Goal: Information Seeking & Learning: Check status

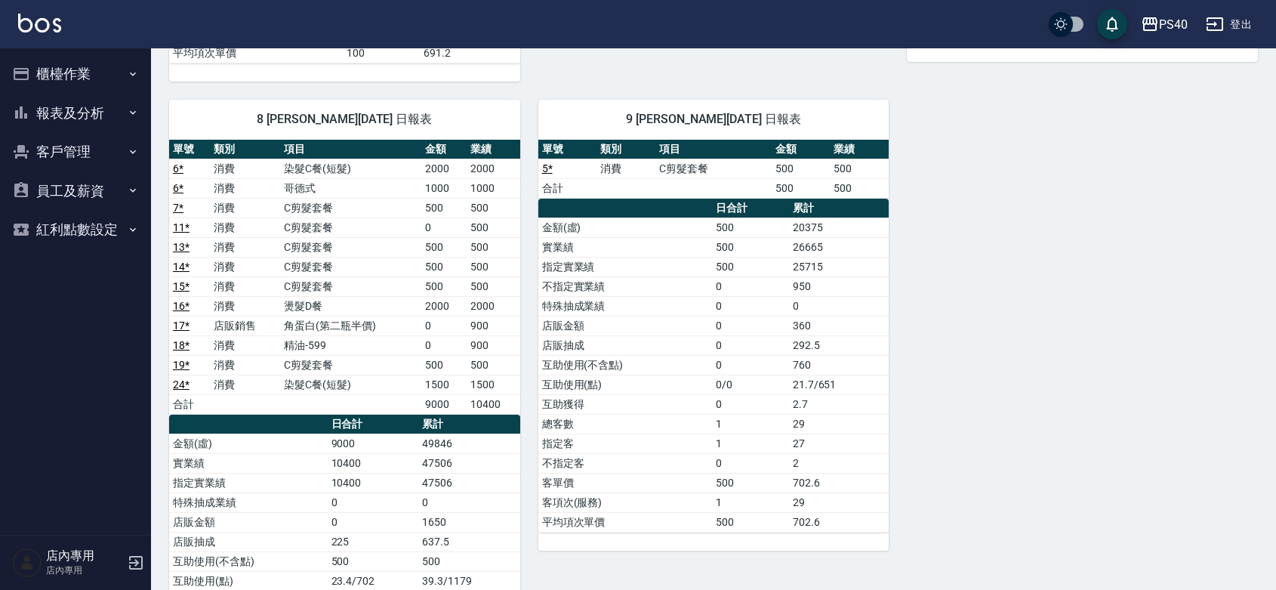
scroll to position [620, 0]
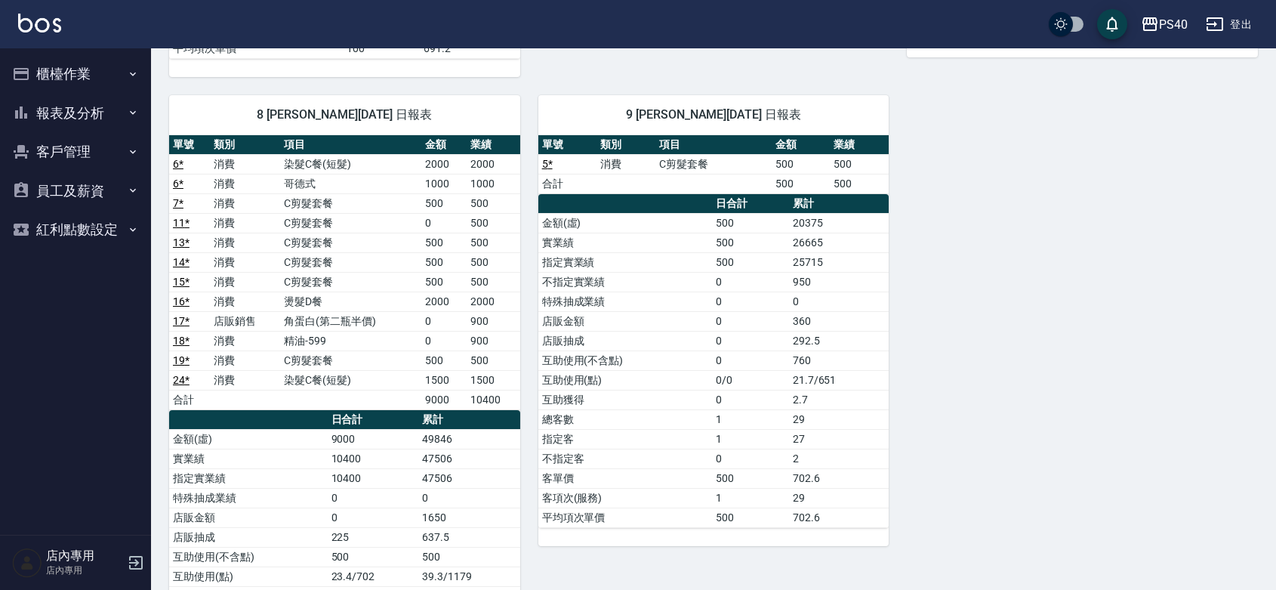
drag, startPoint x: 1006, startPoint y: 202, endPoint x: 990, endPoint y: 318, distance: 116.6
click at [990, 318] on div "1 蘇煜森 08/11/2025 日報表 單號 類別 項目 金額 業績 9 * 消費 淨化350洗 0 315 12 消費 精油-599 600 600 20…" at bounding box center [704, 116] width 1107 height 1173
click at [85, 122] on button "報表及分析" at bounding box center [75, 113] width 139 height 39
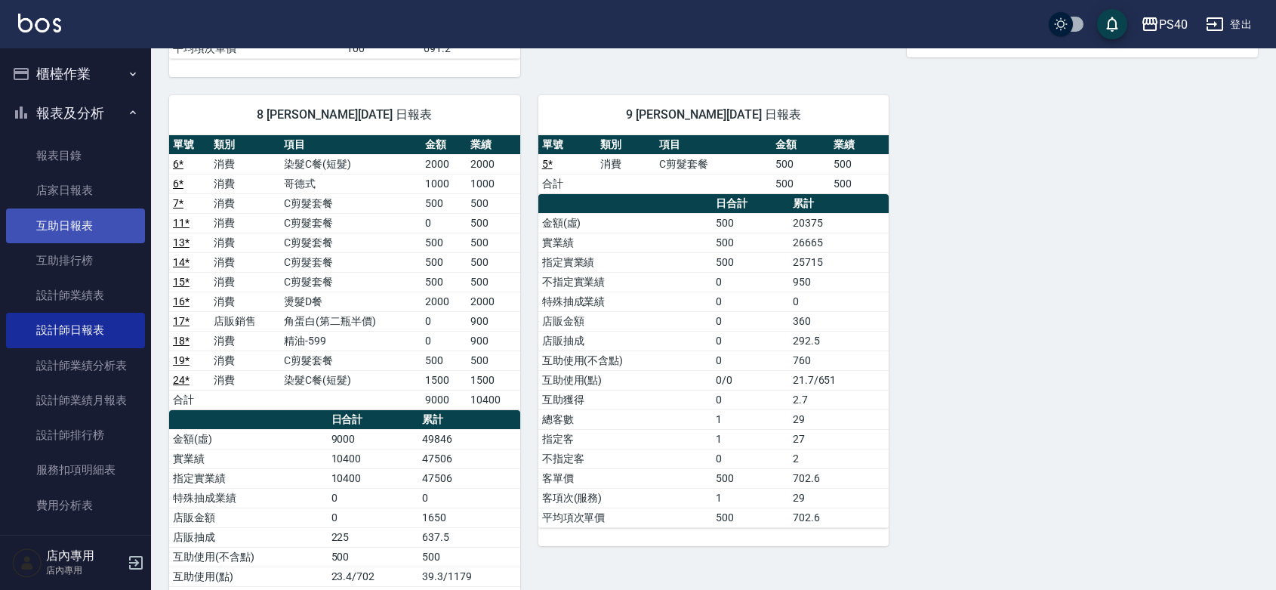
click at [85, 223] on link "互助日報表" at bounding box center [75, 225] width 139 height 35
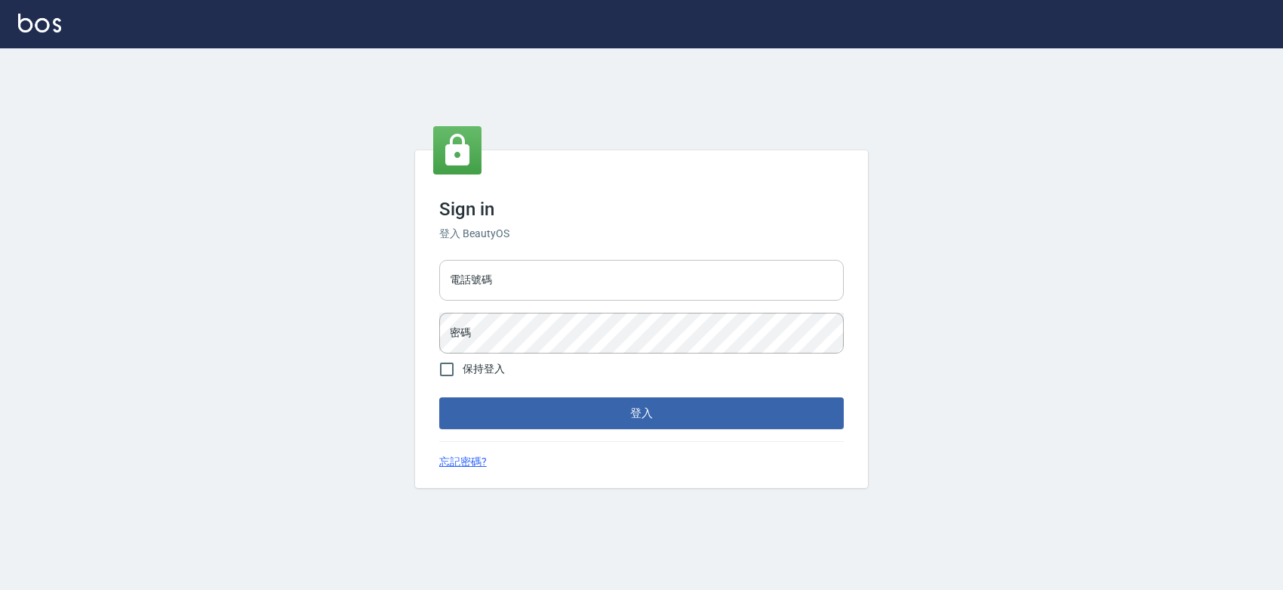
click at [542, 282] on input "電話號碼" at bounding box center [641, 280] width 405 height 41
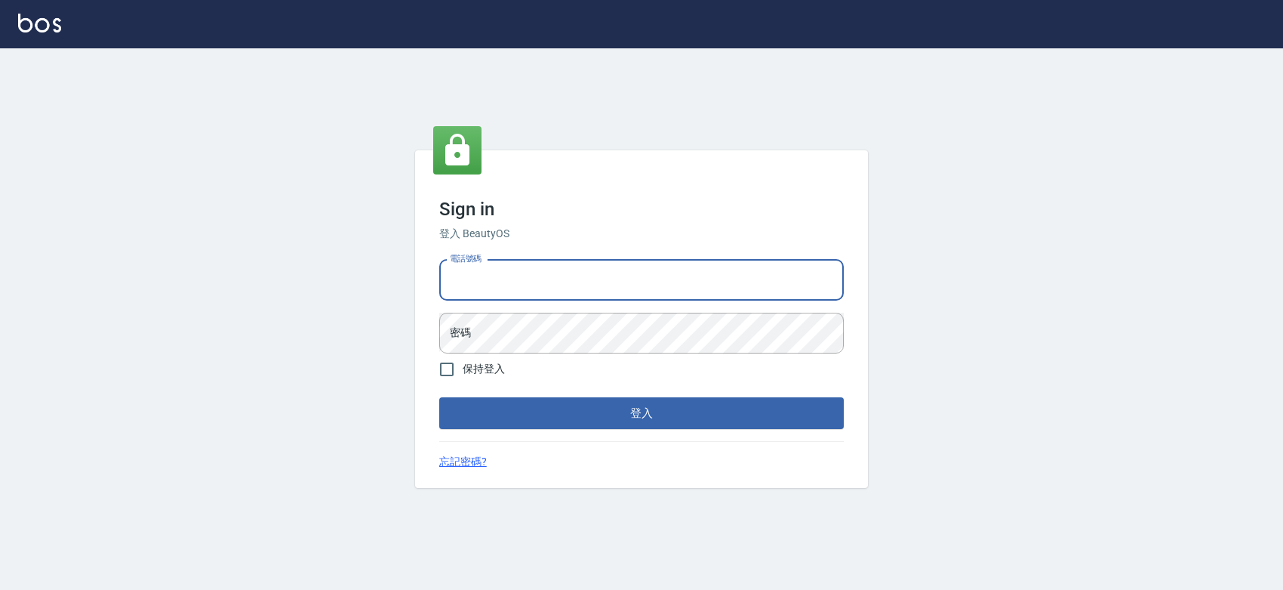
type input "0427061917"
drag, startPoint x: 544, startPoint y: 276, endPoint x: 446, endPoint y: 276, distance: 98.1
click at [446, 276] on input "0427061917" at bounding box center [641, 280] width 405 height 41
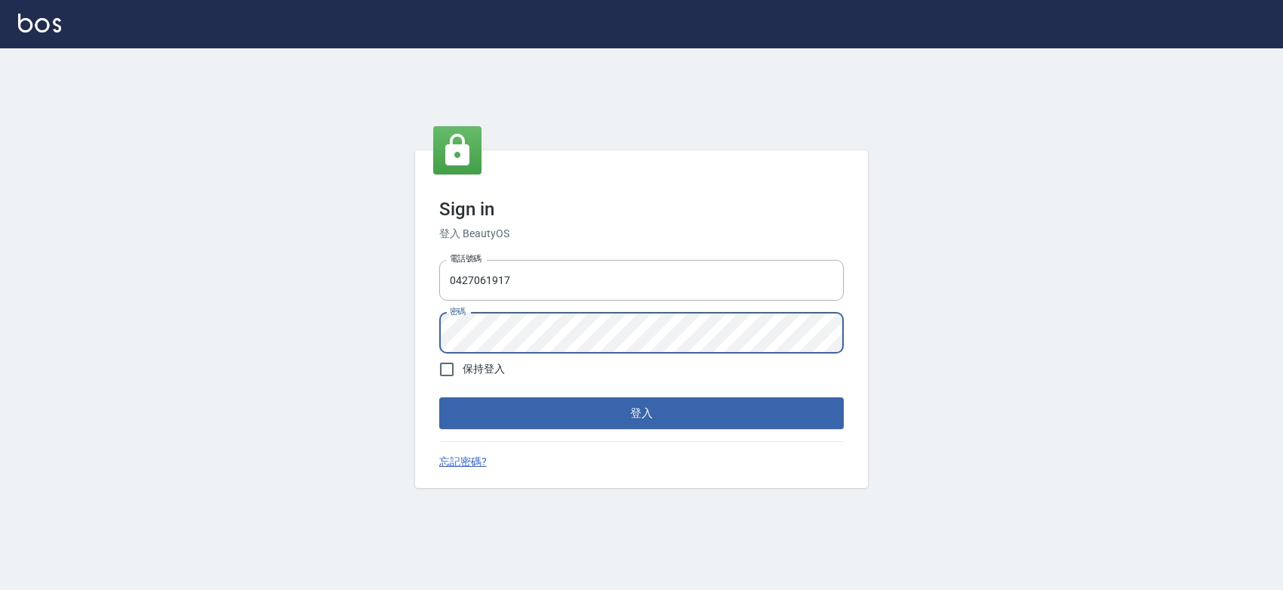
click at [585, 408] on button "登入" at bounding box center [641, 413] width 405 height 32
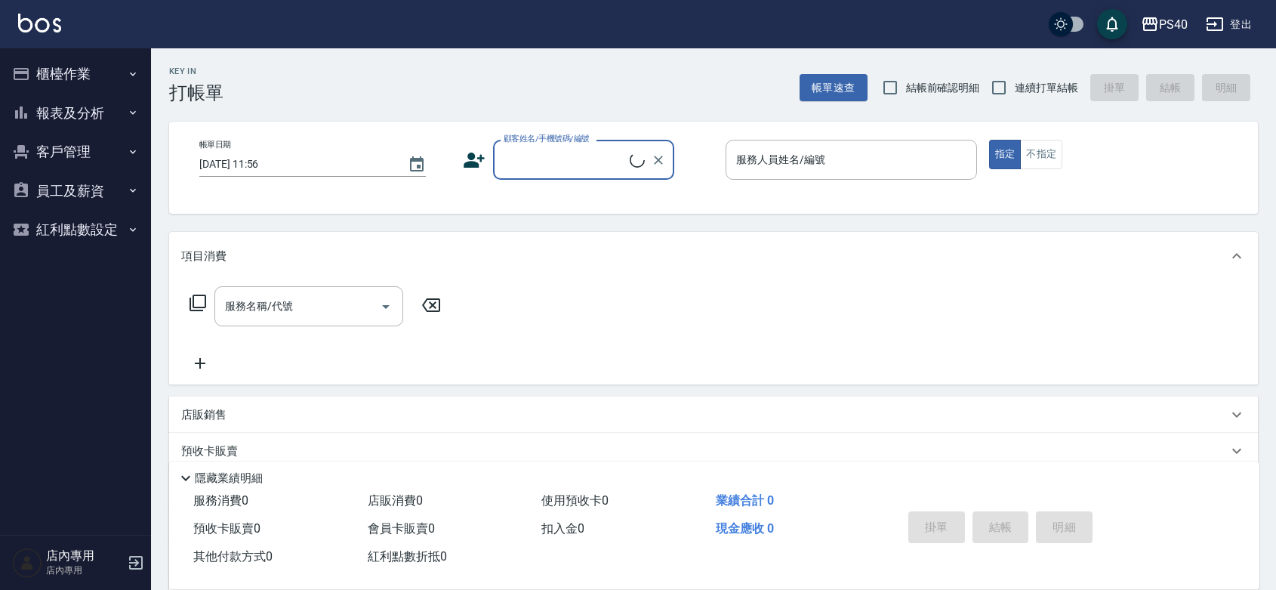
click at [88, 110] on button "報表及分析" at bounding box center [75, 113] width 139 height 39
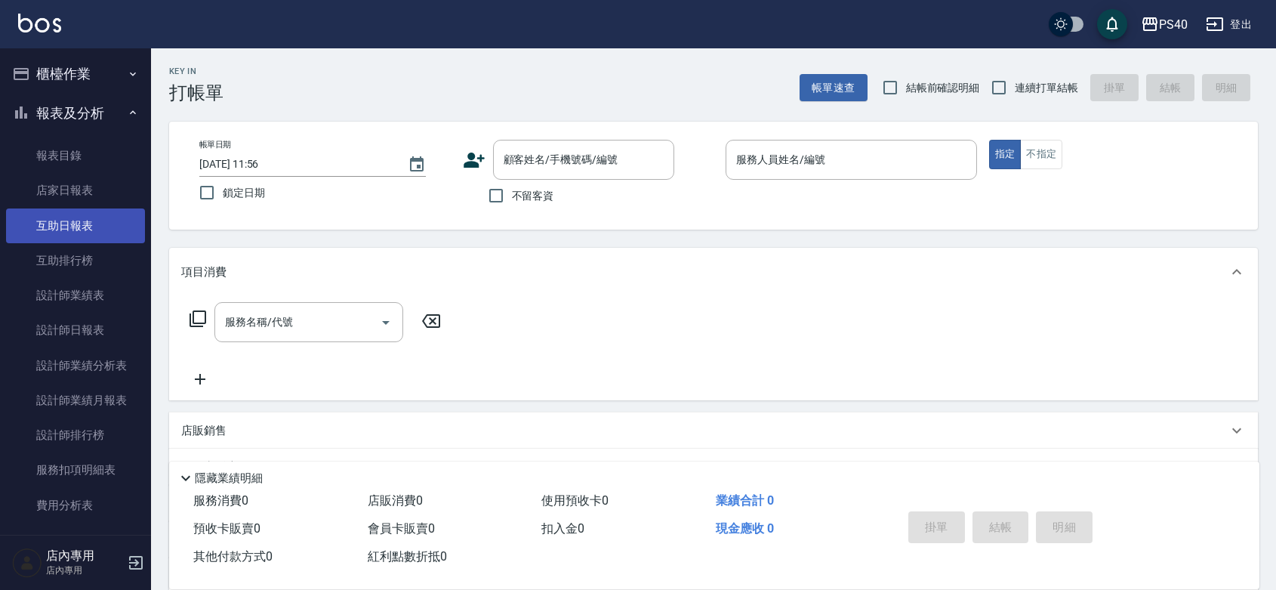
click at [92, 220] on link "互助日報表" at bounding box center [75, 225] width 139 height 35
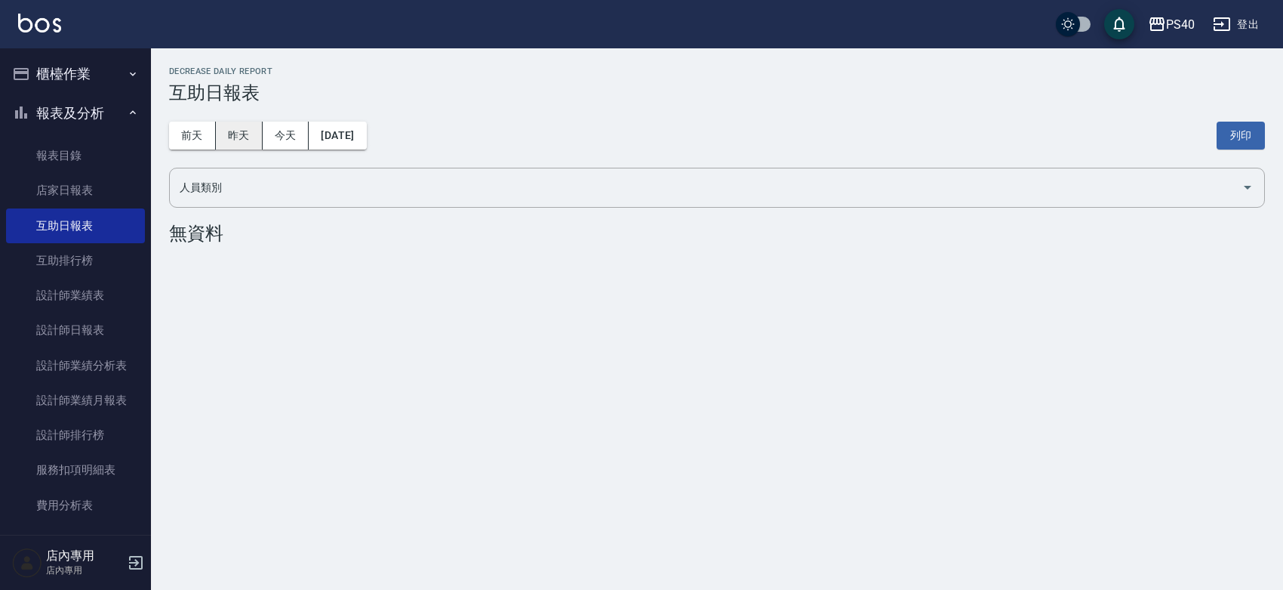
click at [248, 133] on button "昨天" at bounding box center [239, 136] width 47 height 28
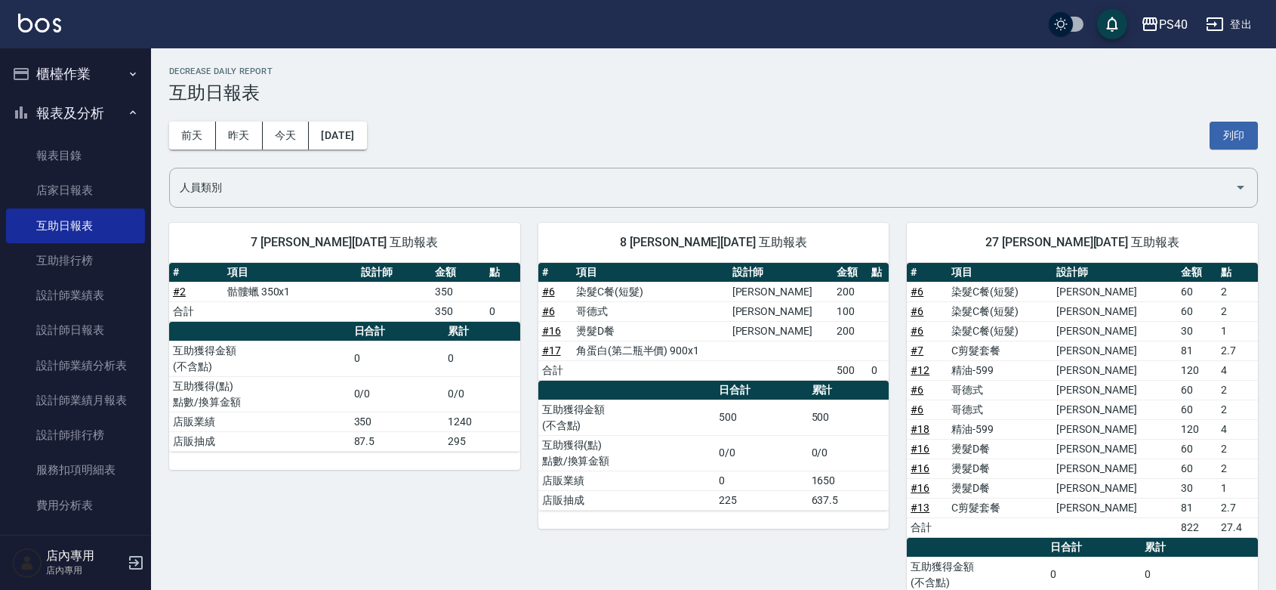
scroll to position [117, 0]
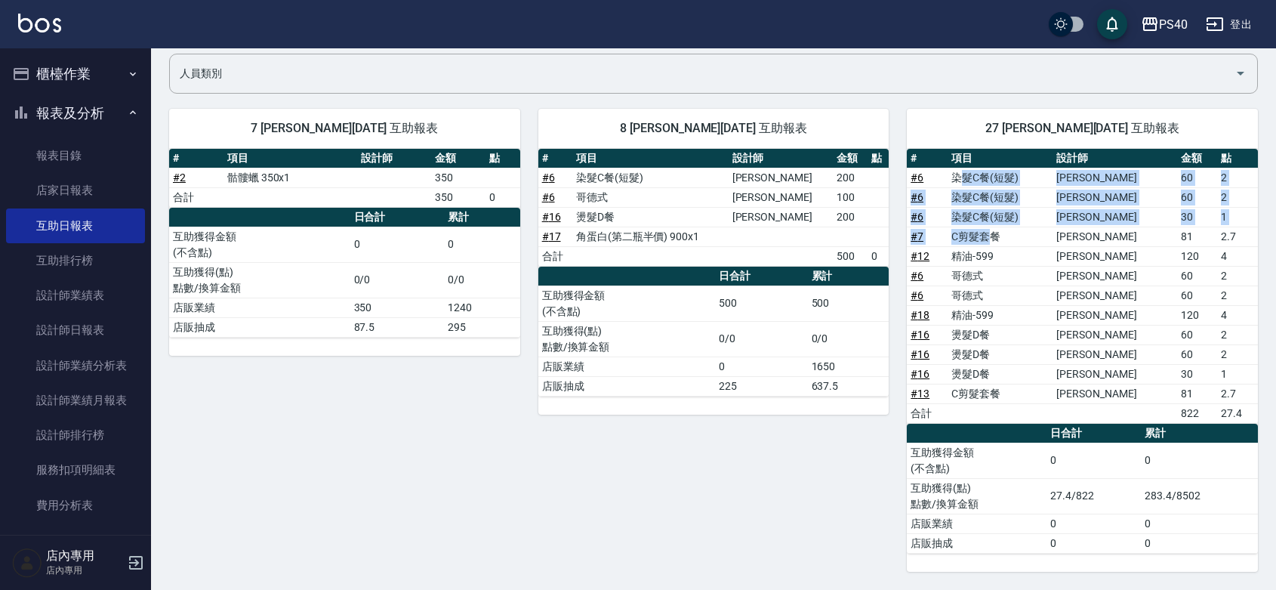
drag, startPoint x: 969, startPoint y: 175, endPoint x: 998, endPoint y: 227, distance: 59.8
click at [998, 227] on tbody "# 6 染髮C餐(短髮) [PERSON_NAME]60 2 # 6 染髮C餐(短髮) [PERSON_NAME]60 2 # 6 染髮C餐(短髮) [PER…" at bounding box center [1082, 295] width 351 height 255
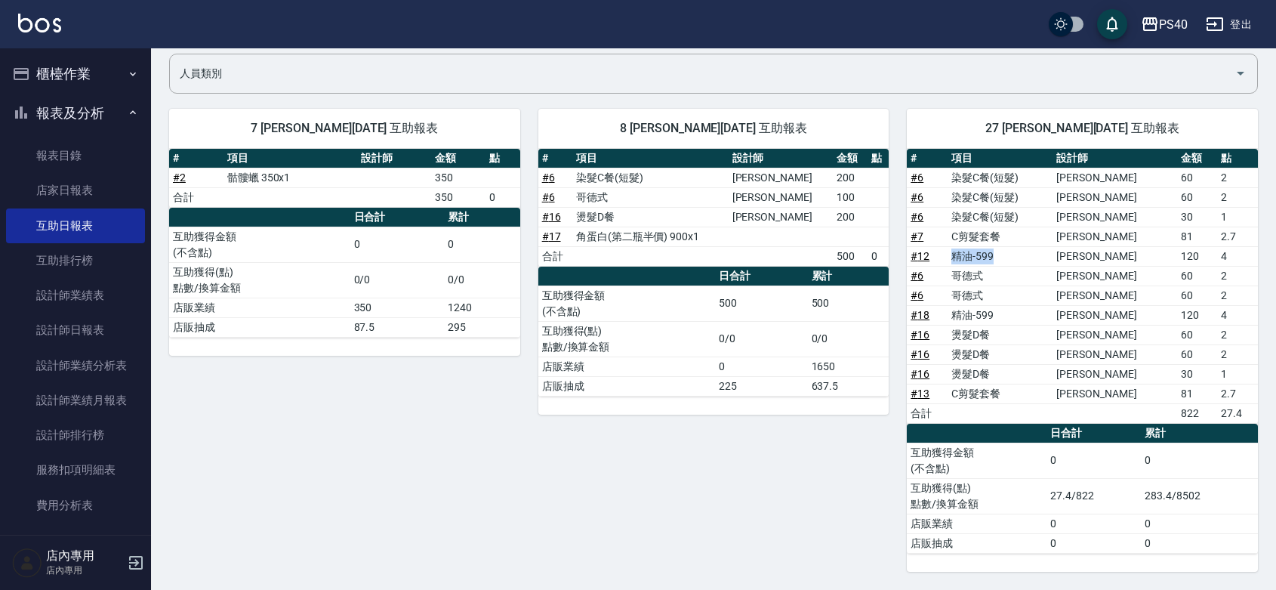
drag, startPoint x: 957, startPoint y: 255, endPoint x: 1009, endPoint y: 246, distance: 52.1
click at [1009, 246] on td "精油-599" at bounding box center [999, 256] width 105 height 20
click at [103, 332] on link "設計師日報表" at bounding box center [75, 330] width 139 height 35
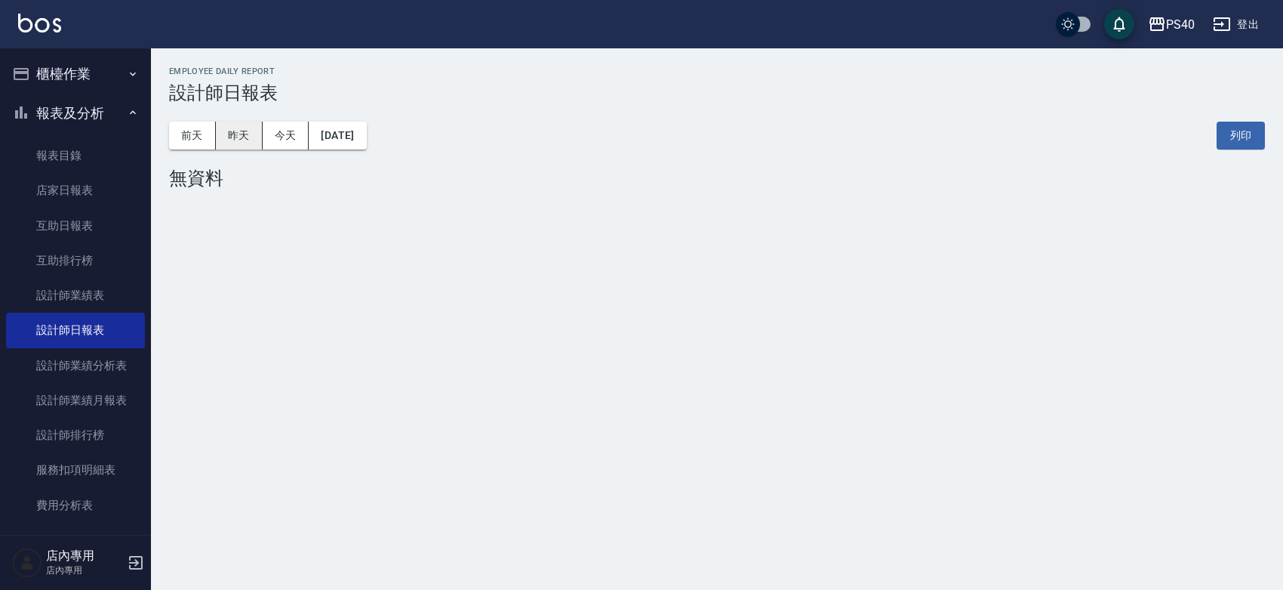
click at [242, 134] on button "昨天" at bounding box center [239, 136] width 47 height 28
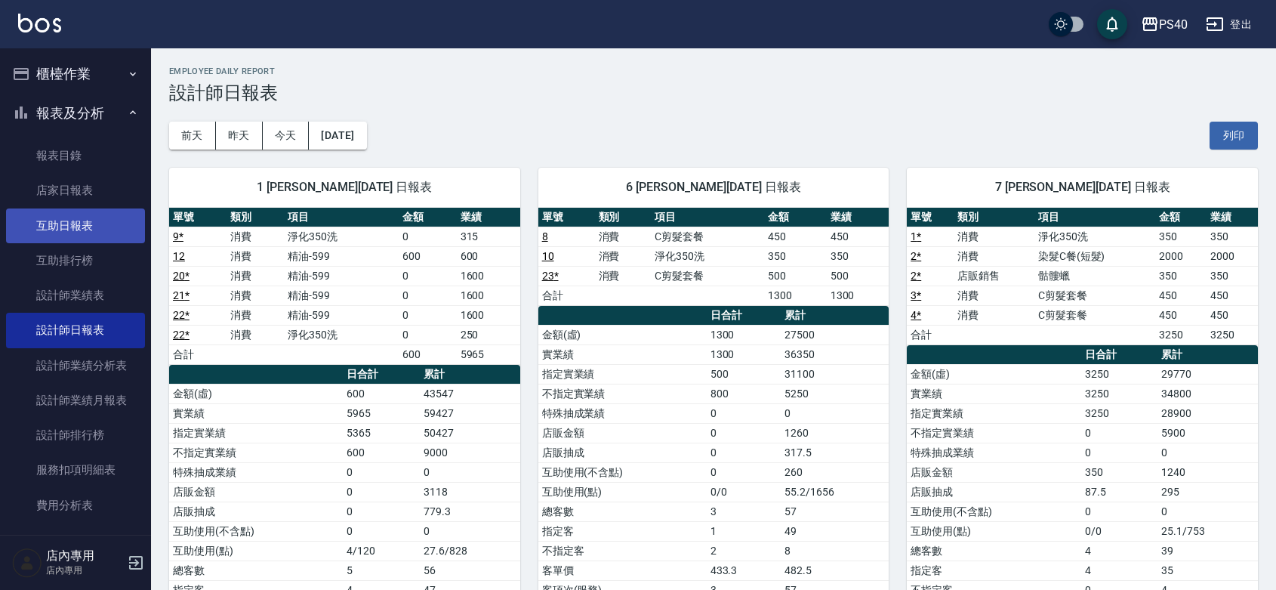
click at [88, 235] on link "互助日報表" at bounding box center [75, 225] width 139 height 35
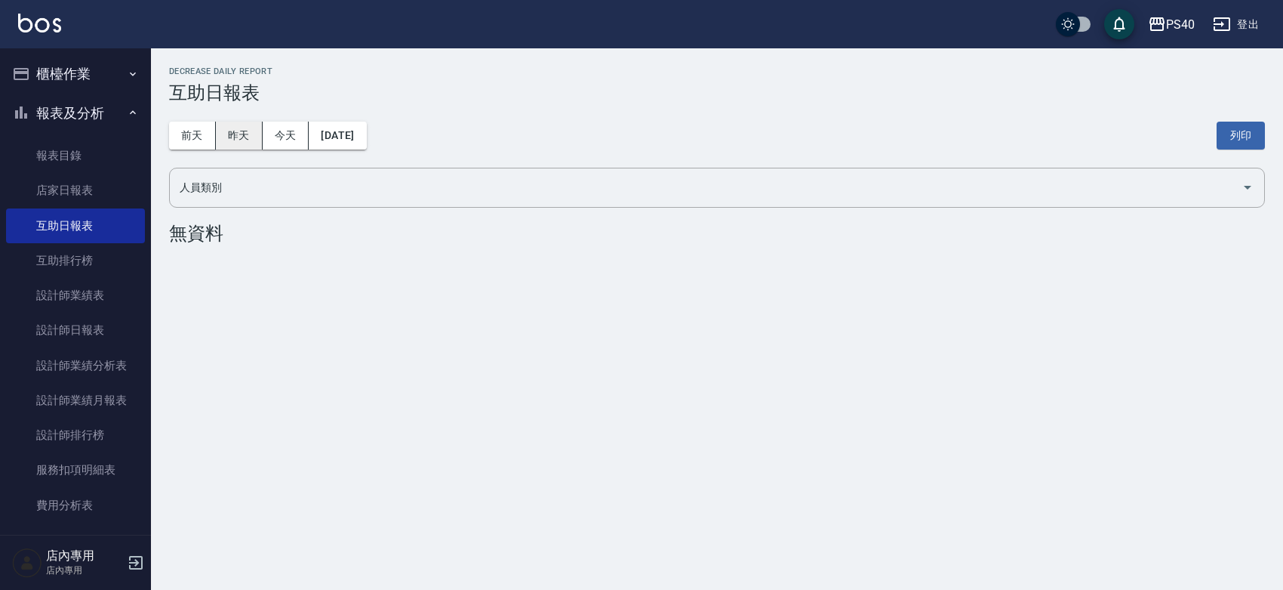
click at [239, 129] on button "昨天" at bounding box center [239, 136] width 47 height 28
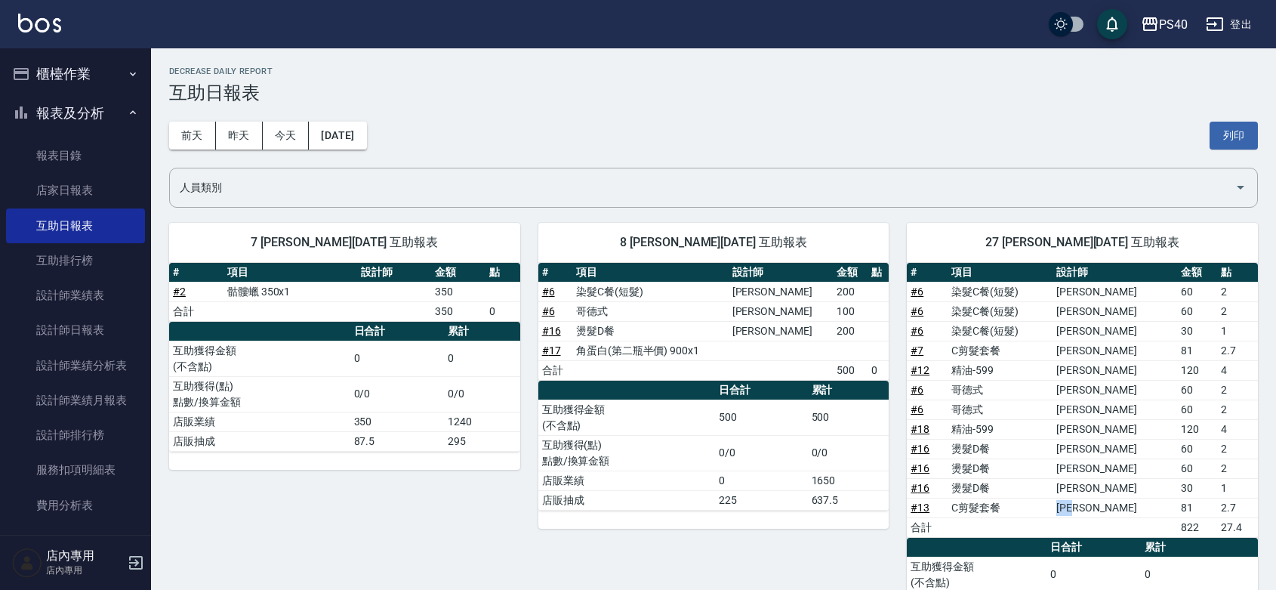
drag, startPoint x: 1123, startPoint y: 508, endPoint x: 1072, endPoint y: 513, distance: 51.6
click at [1072, 513] on tr "# 13 C剪髮套餐 [PERSON_NAME] 81 2.7" at bounding box center [1082, 507] width 351 height 20
drag, startPoint x: 1117, startPoint y: 488, endPoint x: 1095, endPoint y: 436, distance: 57.5
click at [1089, 442] on tbody "# 6 染髮C餐(短髮) [PERSON_NAME]60 2 # 6 染髮C餐(短髮) [PERSON_NAME]60 2 # 6 染髮C餐(短髮) [PER…" at bounding box center [1082, 409] width 351 height 255
drag, startPoint x: 1121, startPoint y: 423, endPoint x: 1054, endPoint y: 427, distance: 67.3
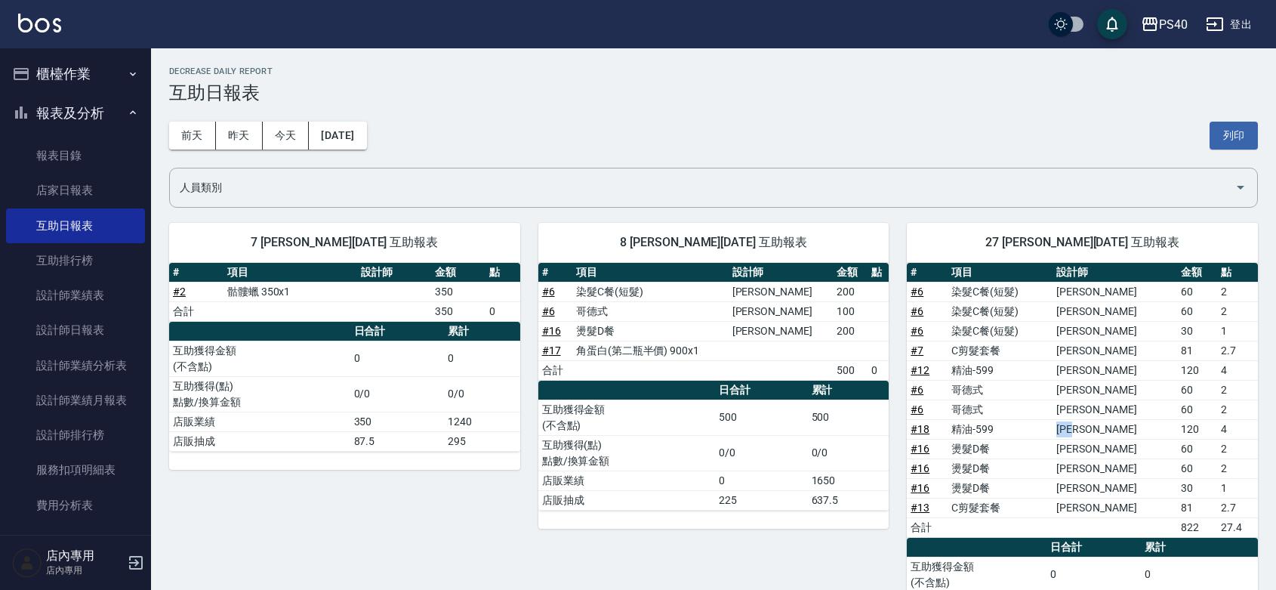
click at [1054, 427] on tr "# 18 精油-599 [PERSON_NAME]120 4" at bounding box center [1082, 429] width 351 height 20
drag, startPoint x: 1119, startPoint y: 406, endPoint x: 1069, endPoint y: 386, distance: 53.5
click at [1069, 386] on tbody "# 6 染髮C餐(短髮) [PERSON_NAME]60 2 # 6 染髮C餐(短髮) [PERSON_NAME]60 2 # 6 染髮C餐(短髮) [PER…" at bounding box center [1082, 409] width 351 height 255
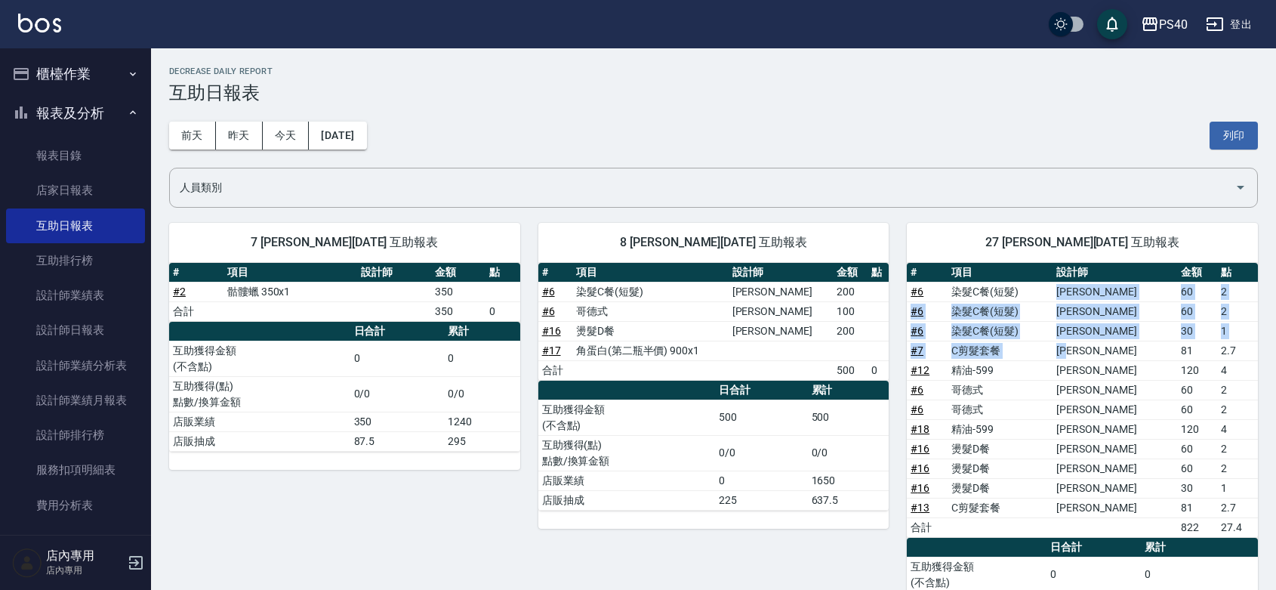
drag, startPoint x: 1112, startPoint y: 347, endPoint x: 1072, endPoint y: 289, distance: 70.6
click at [1072, 289] on tbody "# 6 染髮C餐(短髮) [PERSON_NAME]60 2 # 6 染髮C餐(短髮) [PERSON_NAME]60 2 # 6 染髮C餐(短髮) [PER…" at bounding box center [1082, 409] width 351 height 255
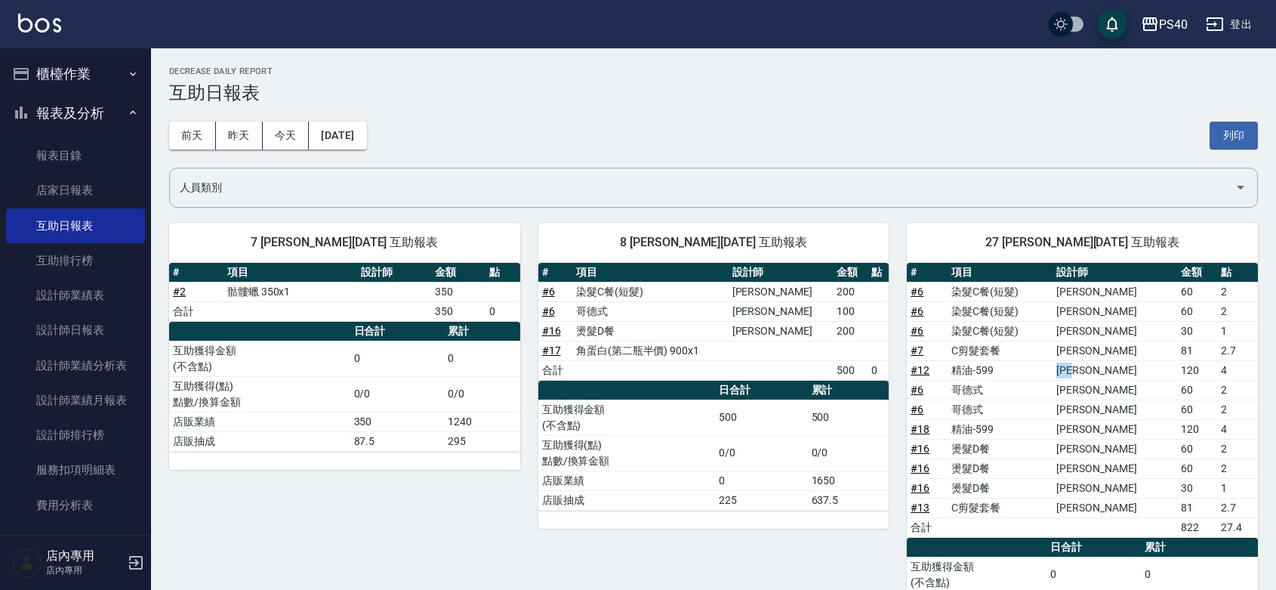
drag, startPoint x: 1092, startPoint y: 366, endPoint x: 1131, endPoint y: 372, distance: 39.7
click at [1131, 372] on td "[PERSON_NAME]" at bounding box center [1114, 370] width 125 height 20
drag, startPoint x: 1100, startPoint y: 429, endPoint x: 1053, endPoint y: 439, distance: 47.8
click at [1095, 429] on td "[PERSON_NAME]" at bounding box center [1114, 429] width 125 height 20
drag, startPoint x: 1129, startPoint y: 513, endPoint x: 1087, endPoint y: 513, distance: 41.5
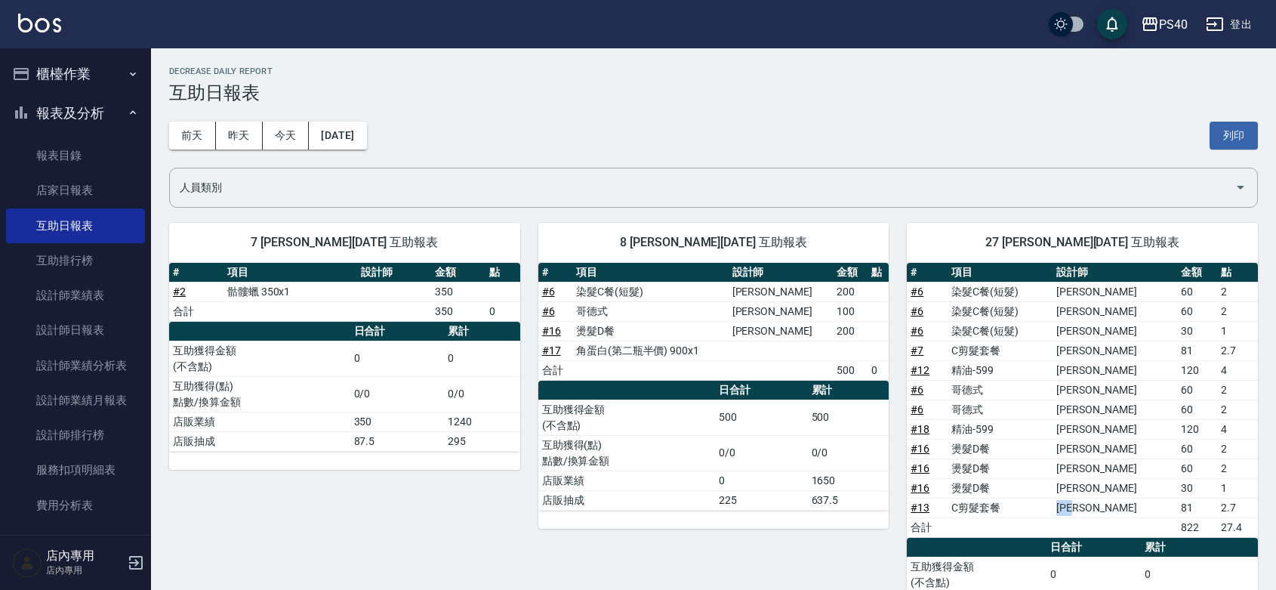
click at [1087, 513] on tr "# 13 C剪髮套餐 [PERSON_NAME] 81 2.7" at bounding box center [1082, 507] width 351 height 20
drag, startPoint x: 1119, startPoint y: 488, endPoint x: 1095, endPoint y: 442, distance: 51.7
click at [1088, 444] on tbody "# 6 染髮C餐(短髮) [PERSON_NAME]60 2 # 6 染髮C餐(短髮) [PERSON_NAME]60 2 # 6 染髮C餐(短髮) [PER…" at bounding box center [1082, 409] width 351 height 255
drag, startPoint x: 1126, startPoint y: 427, endPoint x: 1050, endPoint y: 427, distance: 75.5
click at [1050, 427] on tr "# 18 精油-599 [PERSON_NAME]120 4" at bounding box center [1082, 429] width 351 height 20
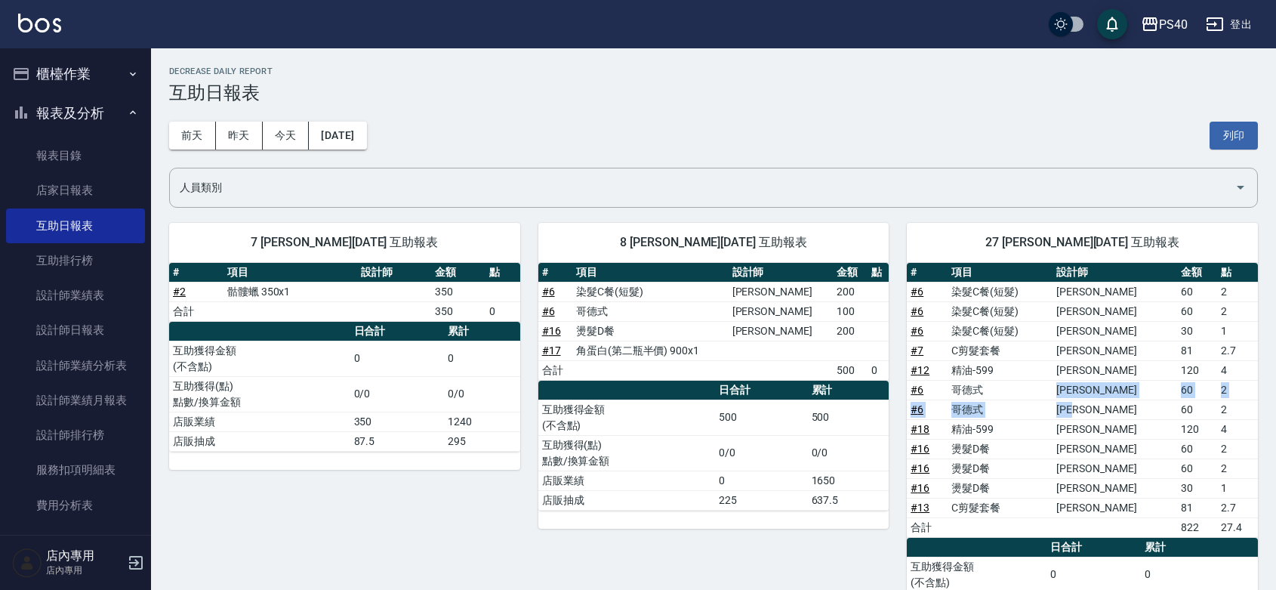
drag, startPoint x: 1126, startPoint y: 411, endPoint x: 1092, endPoint y: 393, distance: 38.9
click at [1092, 393] on tbody "# 6 染髮C餐(短髮) [PERSON_NAME]60 2 # 6 染髮C餐(短髮) [PERSON_NAME]60 2 # 6 染髮C餐(短髮) [PER…" at bounding box center [1082, 409] width 351 height 255
click at [1091, 355] on td "[PERSON_NAME]" at bounding box center [1114, 350] width 125 height 20
click at [1097, 371] on td "[PERSON_NAME]" at bounding box center [1114, 370] width 125 height 20
click at [907, 122] on div "[DATE] [DATE] [DATE] [DATE] 列印" at bounding box center [713, 135] width 1089 height 64
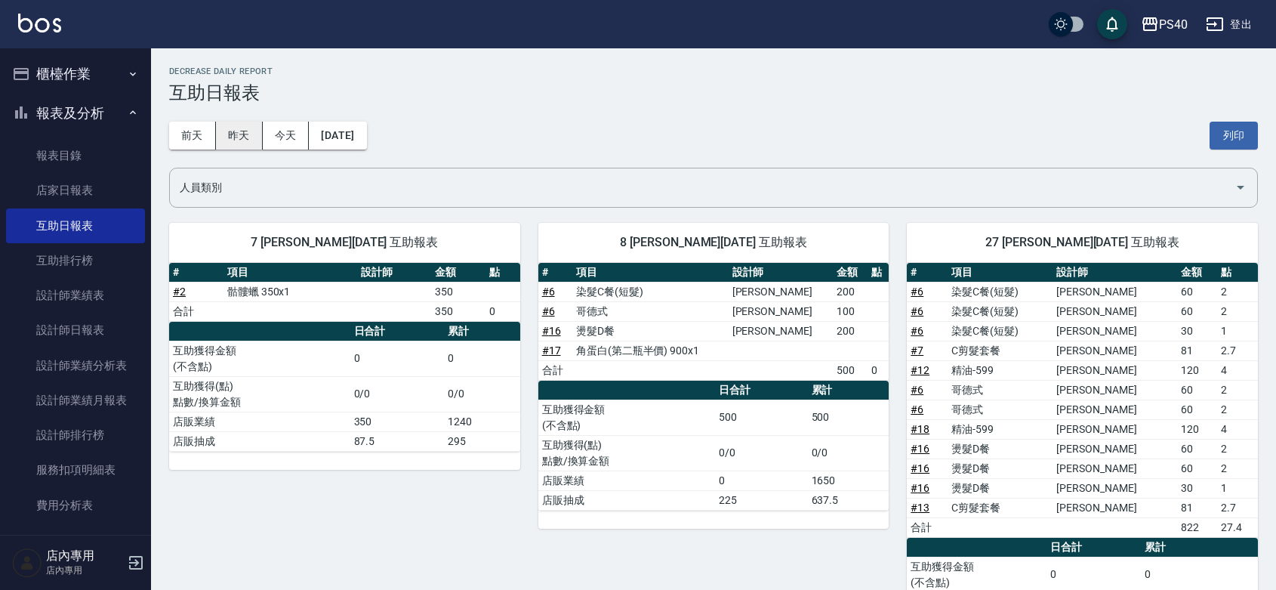
click at [242, 138] on button "昨天" at bounding box center [239, 136] width 47 height 28
click at [205, 137] on button "前天" at bounding box center [192, 136] width 47 height 28
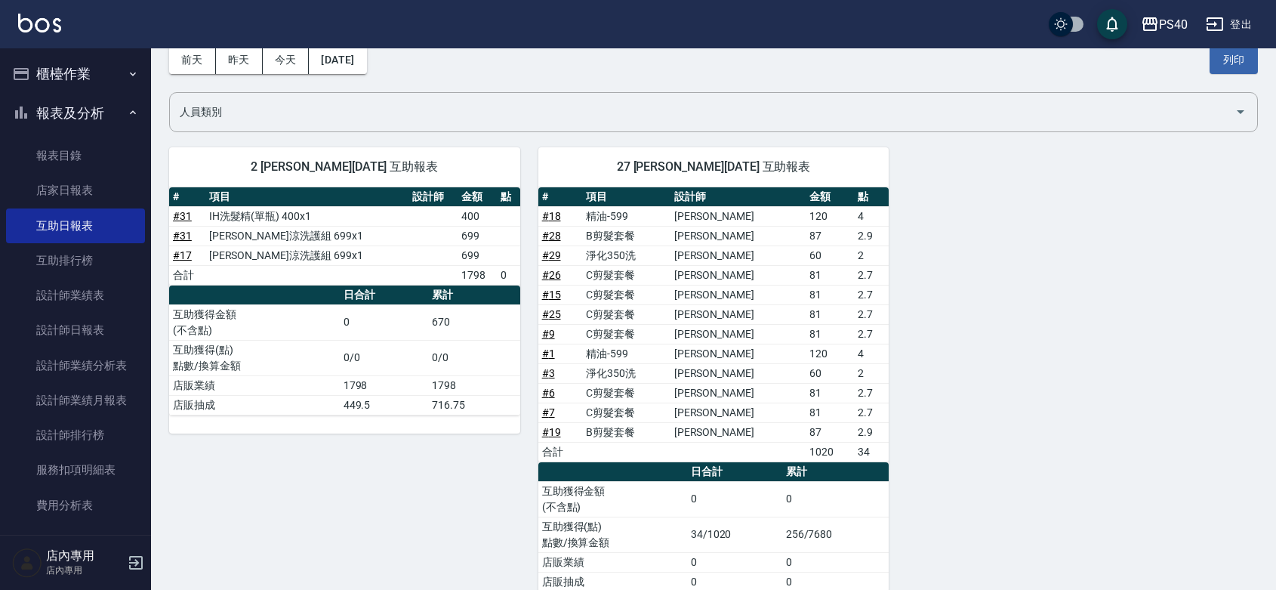
scroll to position [117, 0]
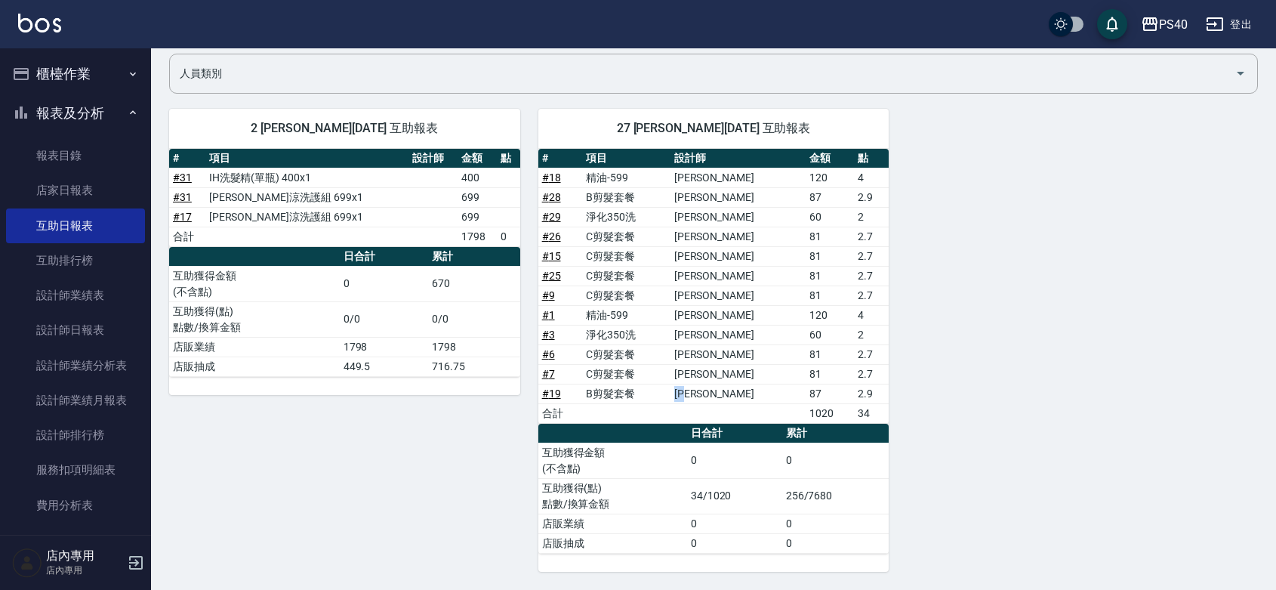
drag, startPoint x: 734, startPoint y: 394, endPoint x: 701, endPoint y: 398, distance: 34.2
click at [701, 398] on tr "# 19 B剪髮套餐 [PERSON_NAME] 87 2.9" at bounding box center [713, 393] width 351 height 20
drag, startPoint x: 728, startPoint y: 376, endPoint x: 697, endPoint y: 374, distance: 31.8
click at [697, 374] on tr "# 7 C剪髮套餐 [PERSON_NAME] 81 2.7" at bounding box center [713, 374] width 351 height 20
click at [711, 349] on td "[PERSON_NAME]" at bounding box center [737, 354] width 135 height 20
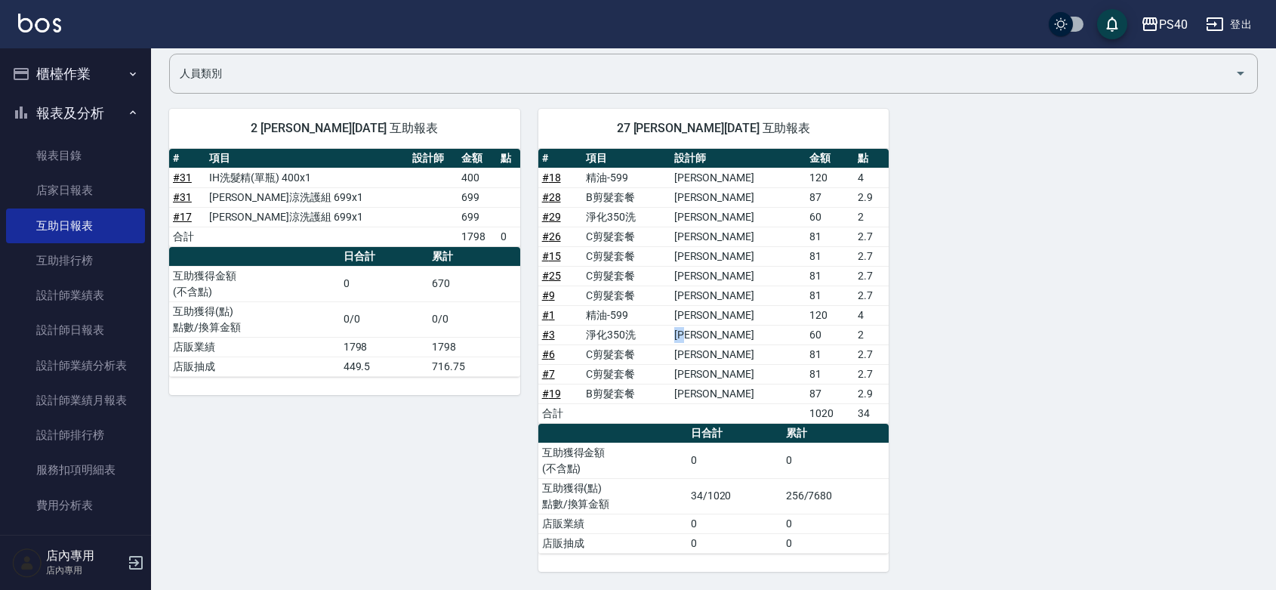
drag, startPoint x: 731, startPoint y: 334, endPoint x: 711, endPoint y: 333, distance: 19.6
click at [711, 333] on td "[PERSON_NAME]" at bounding box center [737, 335] width 135 height 20
drag, startPoint x: 727, startPoint y: 311, endPoint x: 710, endPoint y: 310, distance: 16.7
click at [710, 310] on td "[PERSON_NAME]" at bounding box center [737, 315] width 135 height 20
drag, startPoint x: 736, startPoint y: 288, endPoint x: 702, endPoint y: 288, distance: 34.0
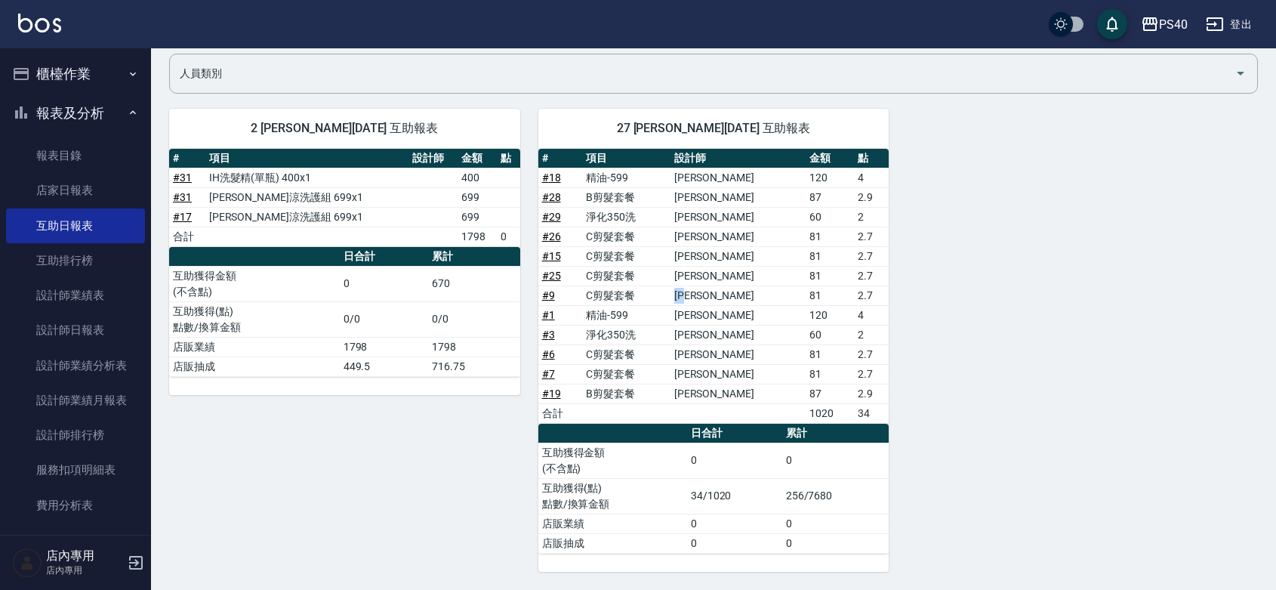
click at [702, 288] on tr "# 9 C剪髮套餐 [PERSON_NAME] 81 2.7" at bounding box center [713, 295] width 351 height 20
drag, startPoint x: 725, startPoint y: 268, endPoint x: 713, endPoint y: 268, distance: 11.3
click at [713, 268] on td "[PERSON_NAME]" at bounding box center [737, 276] width 135 height 20
drag, startPoint x: 722, startPoint y: 251, endPoint x: 714, endPoint y: 249, distance: 8.6
click at [714, 249] on td "[PERSON_NAME]" at bounding box center [737, 256] width 135 height 20
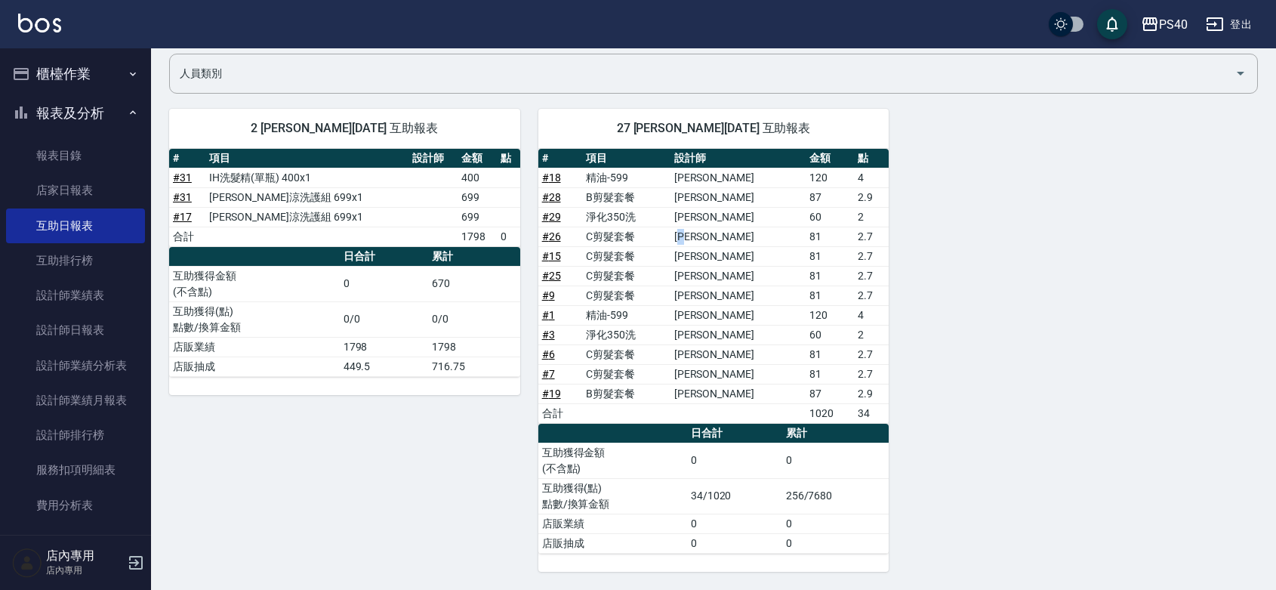
drag, startPoint x: 727, startPoint y: 236, endPoint x: 719, endPoint y: 233, distance: 8.1
click at [719, 233] on td "[PERSON_NAME]" at bounding box center [737, 236] width 135 height 20
click at [719, 208] on td "[PERSON_NAME]" at bounding box center [737, 217] width 135 height 20
click at [722, 189] on td "[PERSON_NAME]" at bounding box center [737, 197] width 135 height 20
click at [722, 168] on td "[PERSON_NAME]" at bounding box center [737, 178] width 135 height 20
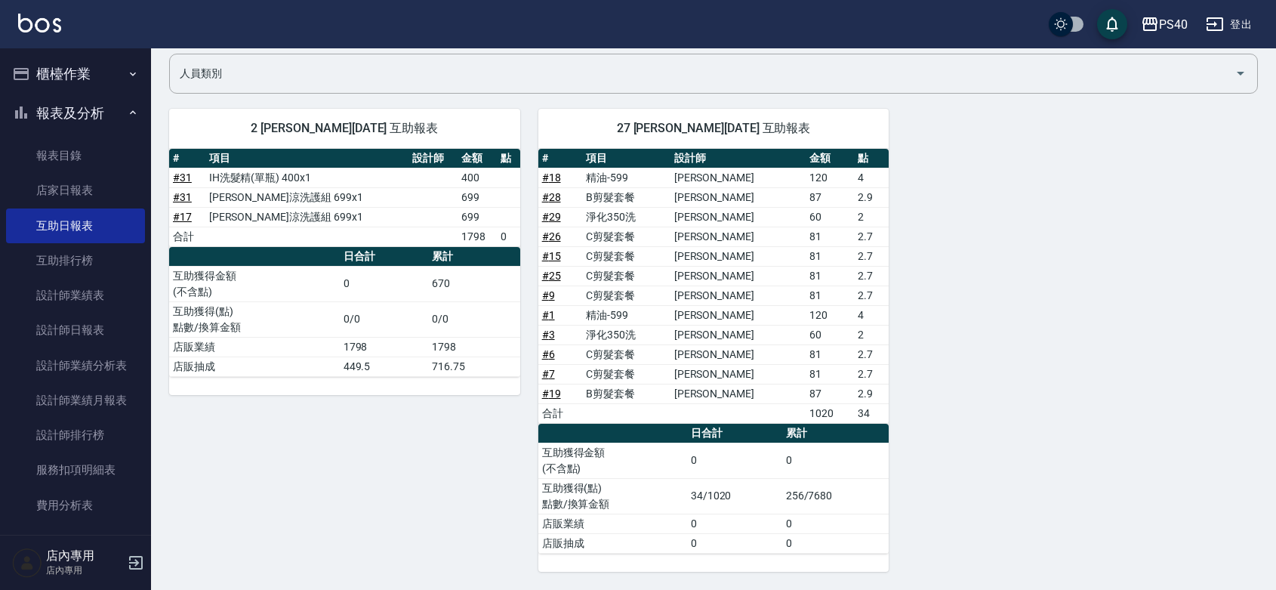
drag, startPoint x: 997, startPoint y: 276, endPoint x: 998, endPoint y: 284, distance: 7.6
click at [998, 277] on div "2 [PERSON_NAME][DATE] 互助報表 # 項目 設計師 金額 點 # 31 IH洗髮精(單瓶) 400x1 400 # 31 水水沁涼洗護組 …" at bounding box center [704, 331] width 1107 height 481
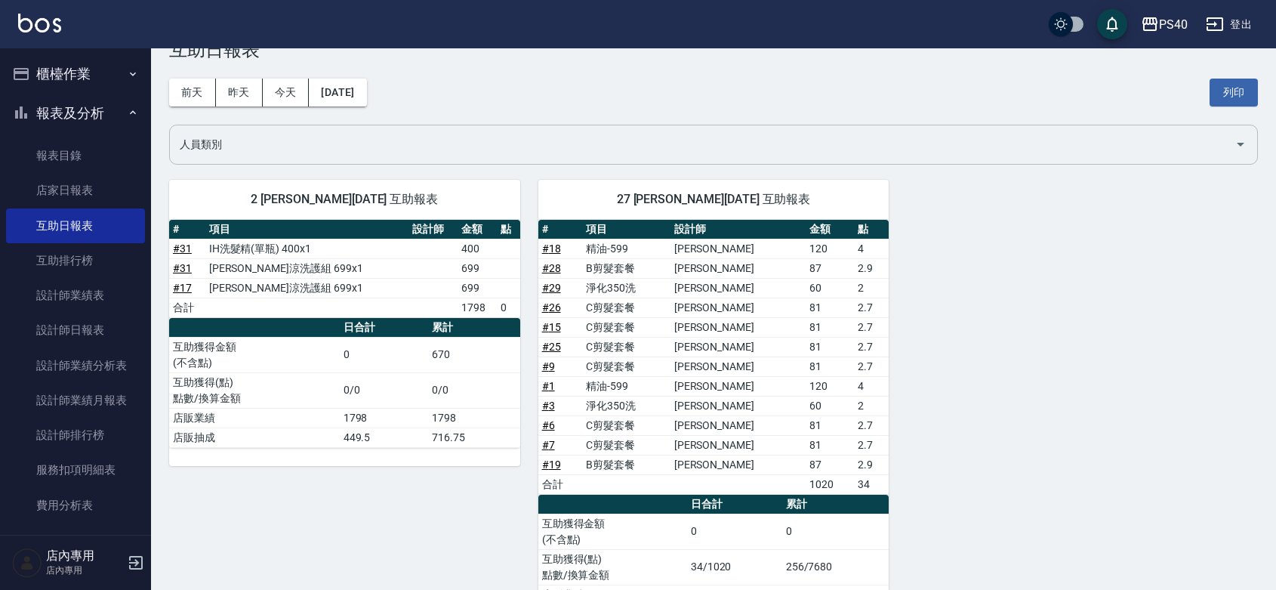
scroll to position [0, 0]
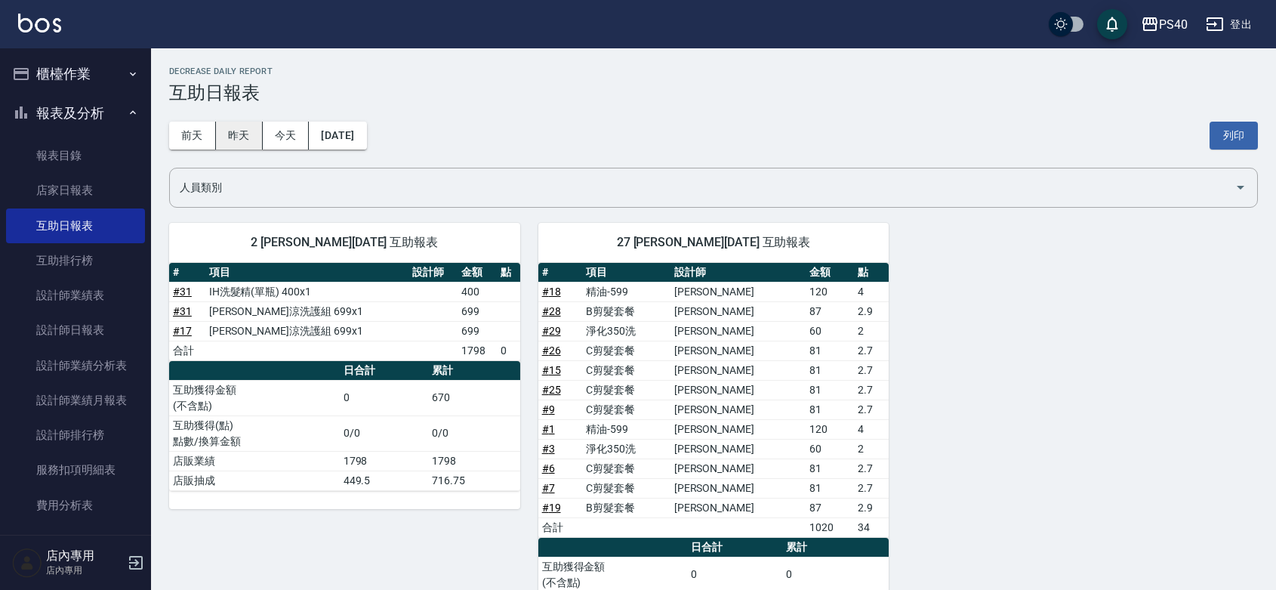
click at [242, 130] on button "昨天" at bounding box center [239, 136] width 47 height 28
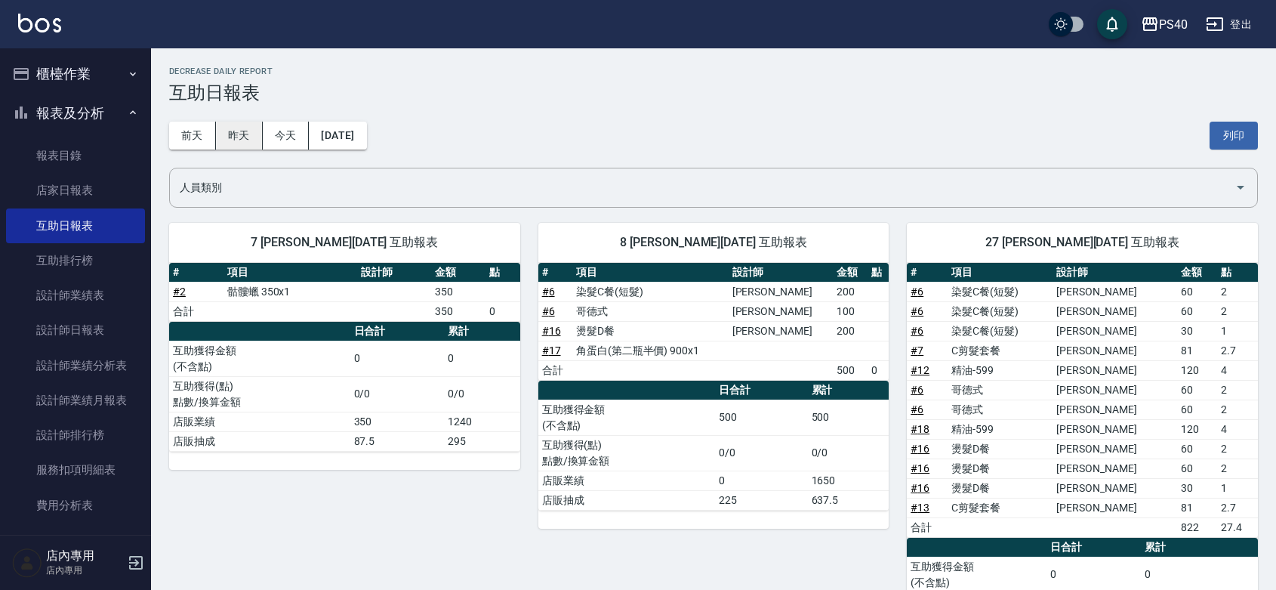
click at [236, 125] on button "昨天" at bounding box center [239, 136] width 47 height 28
click at [205, 134] on button "前天" at bounding box center [192, 136] width 47 height 28
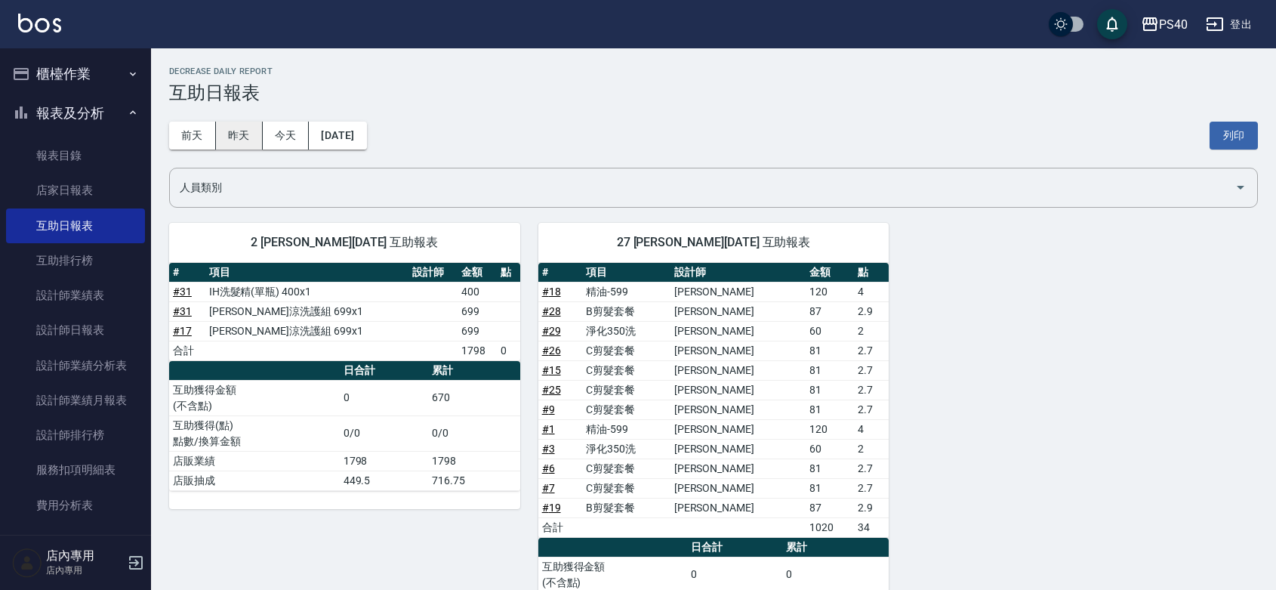
click at [254, 140] on button "昨天" at bounding box center [239, 136] width 47 height 28
